Goal: Task Accomplishment & Management: Manage account settings

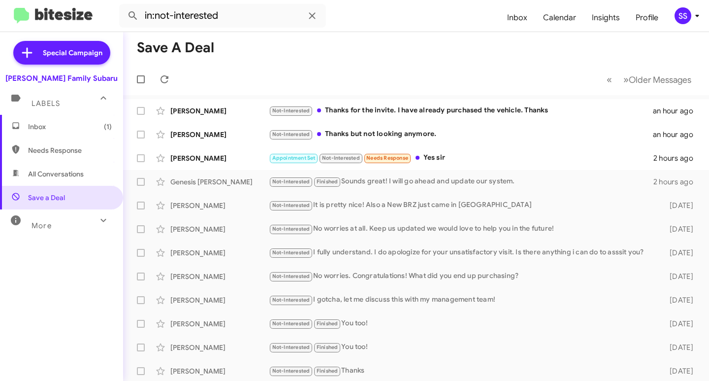
click at [53, 131] on span "Inbox (1)" at bounding box center [61, 127] width 123 height 24
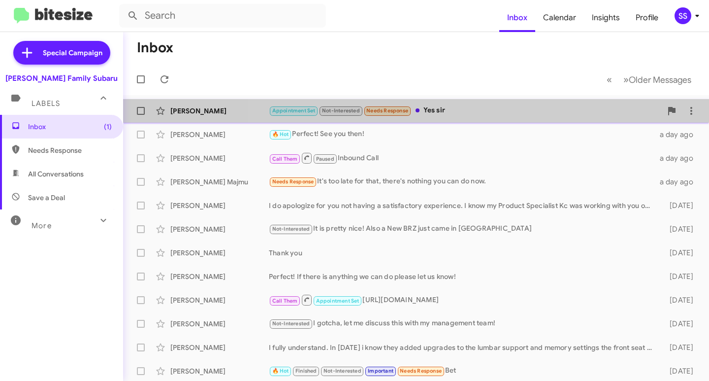
click at [476, 106] on div "Appointment Set Not-Interested Needs Response Yes sir" at bounding box center [465, 110] width 393 height 11
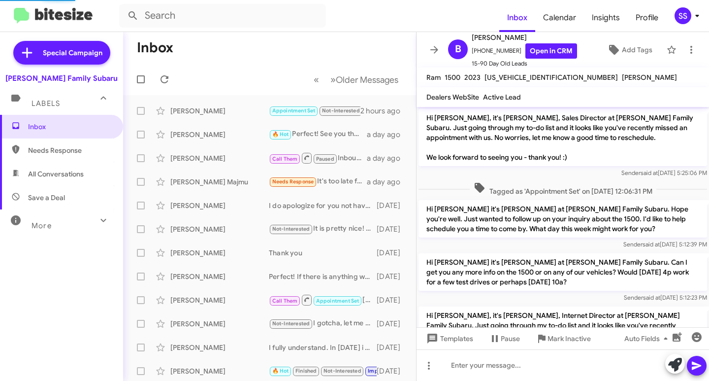
scroll to position [257, 0]
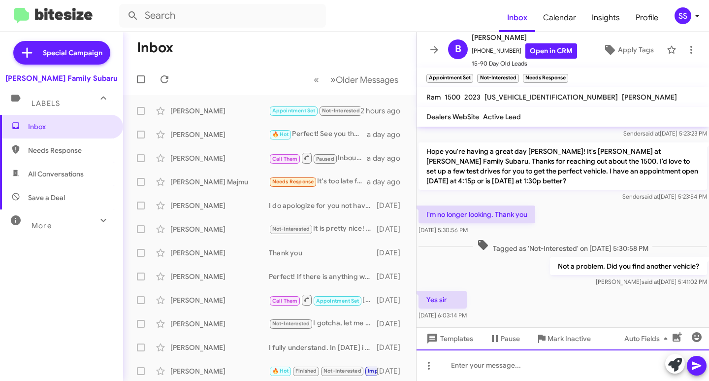
click at [473, 368] on div at bounding box center [563, 365] width 292 height 32
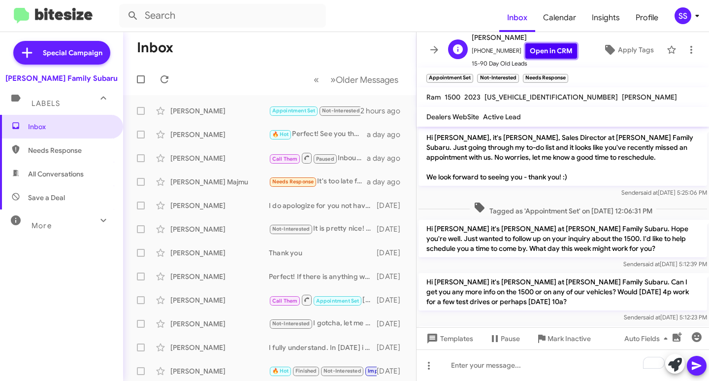
click at [542, 48] on link "Open in CRM" at bounding box center [551, 50] width 52 height 15
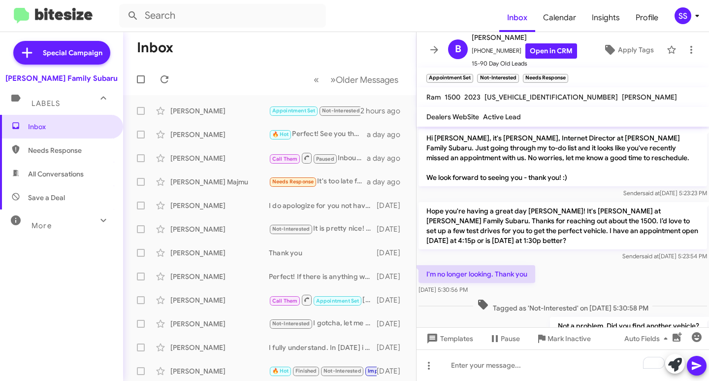
scroll to position [312, 0]
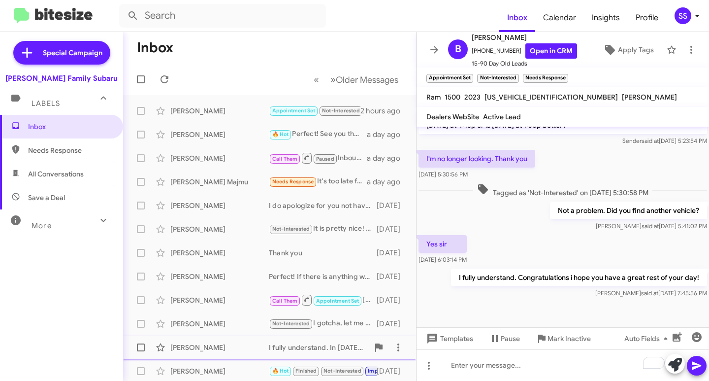
click at [558, 339] on span "Mark Inactive" at bounding box center [569, 338] width 43 height 18
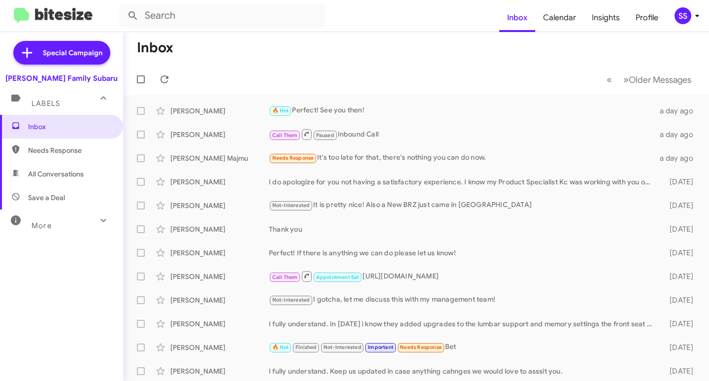
click at [60, 201] on span "Save a Deal" at bounding box center [46, 198] width 37 height 10
type input "in:not-interested"
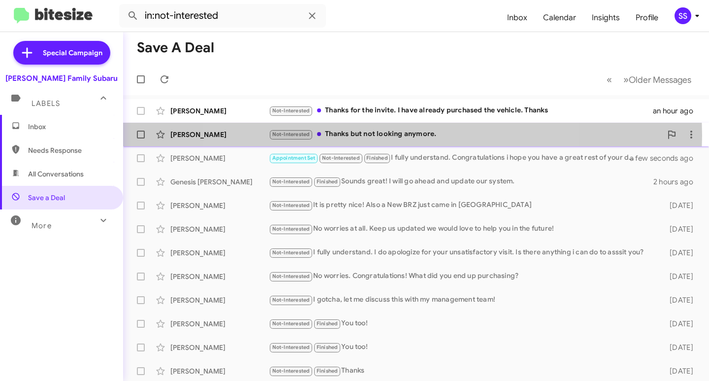
click at [390, 135] on div "Not-Interested Thanks but not looking anymore." at bounding box center [465, 134] width 393 height 11
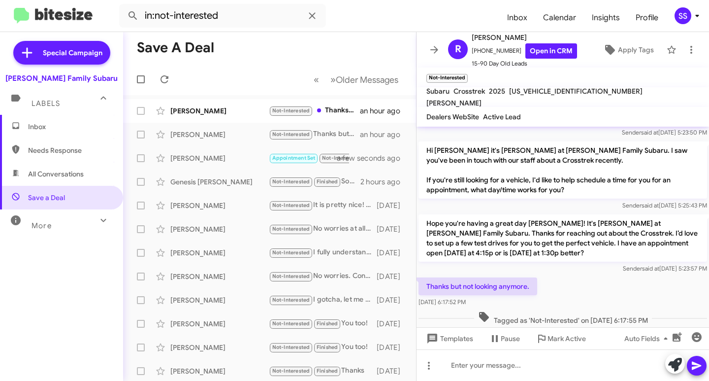
scroll to position [338, 0]
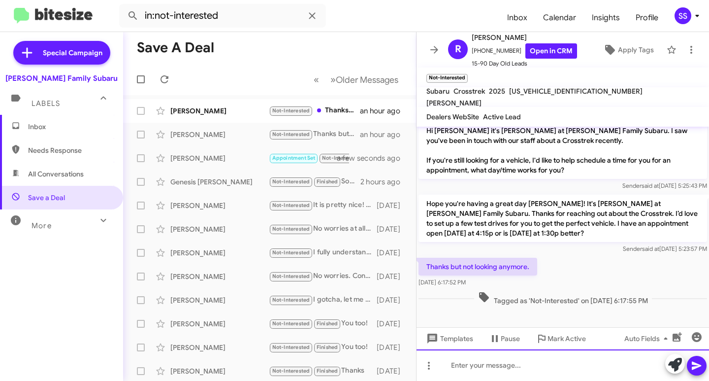
click at [484, 366] on div at bounding box center [563, 365] width 292 height 32
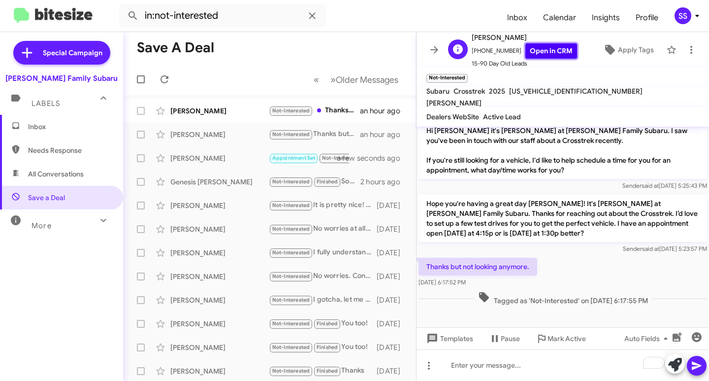
click at [544, 52] on link "Open in CRM" at bounding box center [551, 50] width 52 height 15
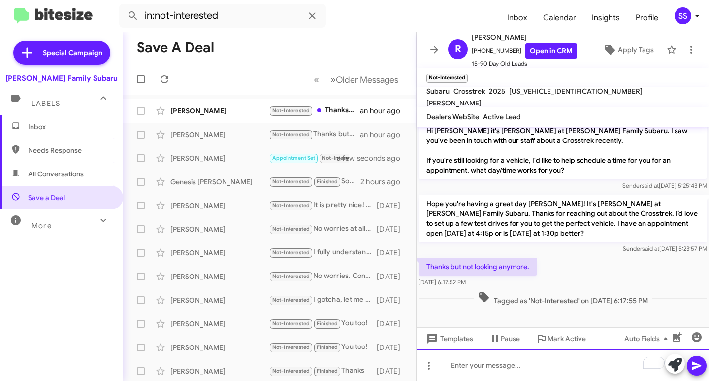
click at [500, 370] on div "To enrich screen reader interactions, please activate Accessibility in Grammarl…" at bounding box center [563, 365] width 292 height 32
click at [483, 379] on div "To enrich screen reader interactions, please activate Accessibility in Grammarl…" at bounding box center [563, 365] width 292 height 32
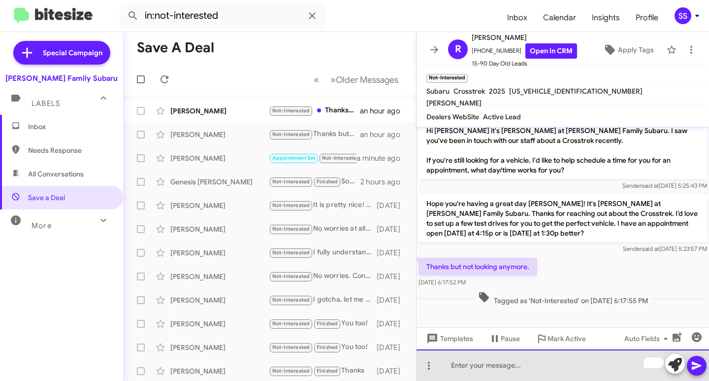
click at [485, 370] on div "To enrich screen reader interactions, please activate Accessibility in Grammarl…" at bounding box center [563, 365] width 292 height 32
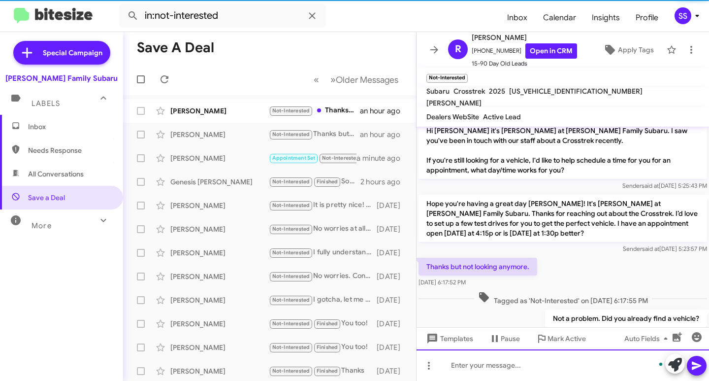
scroll to position [0, 0]
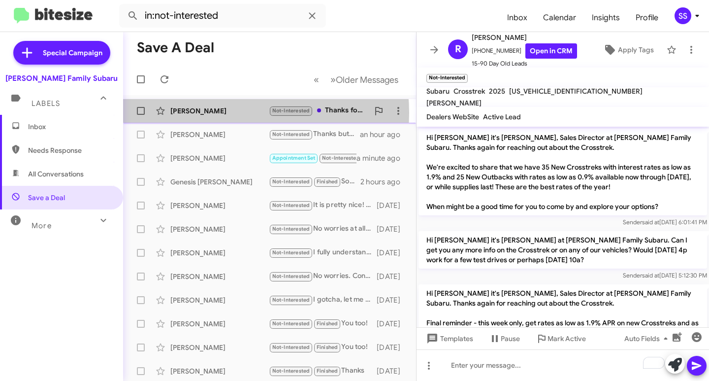
click at [212, 113] on div "[PERSON_NAME]" at bounding box center [219, 111] width 98 height 10
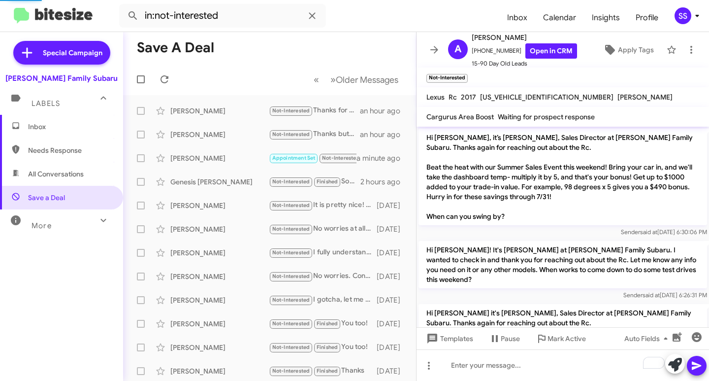
scroll to position [528, 0]
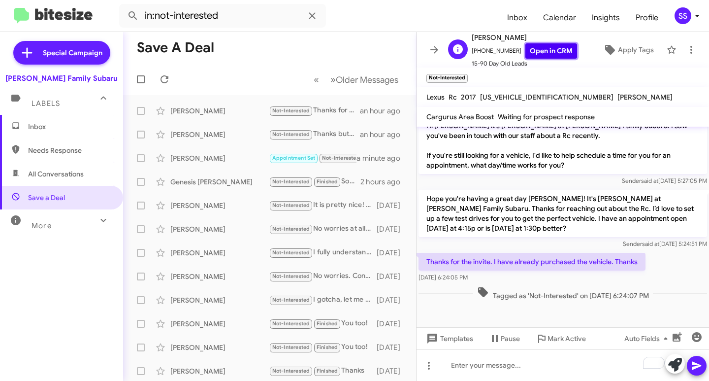
click at [550, 53] on link "Open in CRM" at bounding box center [551, 50] width 52 height 15
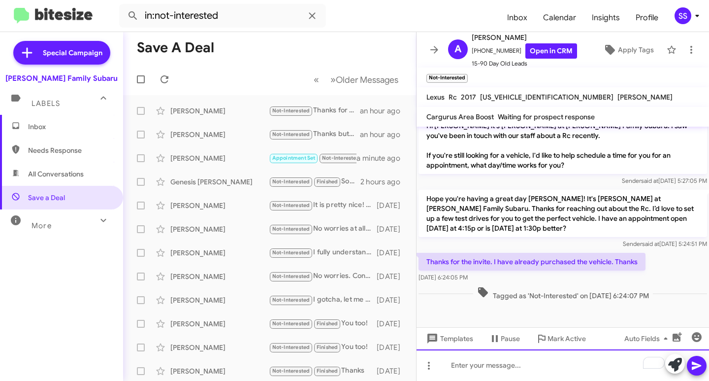
click at [485, 362] on div "To enrich screen reader interactions, please activate Accessibility in Grammarl…" at bounding box center [563, 365] width 292 height 32
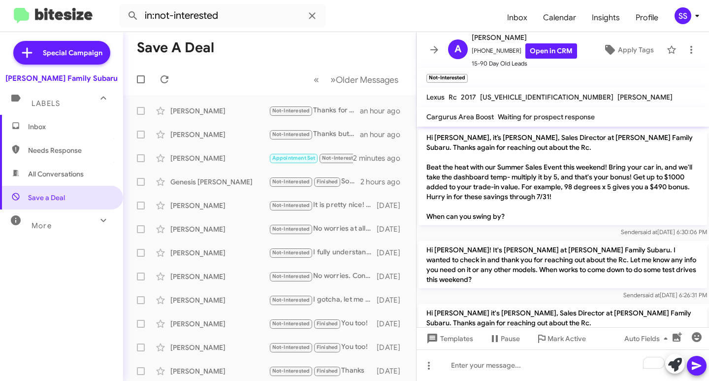
click at [52, 124] on span "Inbox" at bounding box center [70, 127] width 84 height 10
